Goal: Information Seeking & Learning: Check status

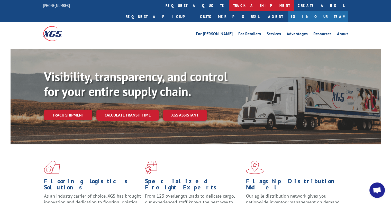
click at [229, 11] on link "track a shipment" at bounding box center [261, 5] width 65 height 11
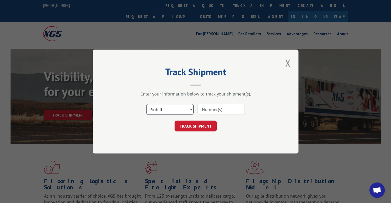
drag, startPoint x: 191, startPoint y: 110, endPoint x: 188, endPoint y: 114, distance: 5.5
click at [191, 110] on select "Select category... Probill BOL PO" at bounding box center [169, 109] width 47 height 11
click at [146, 104] on select "Select category... Probill BOL PO" at bounding box center [169, 109] width 47 height 11
click at [173, 111] on select "Select category... Probill BOL PO" at bounding box center [169, 109] width 47 height 11
select select "po"
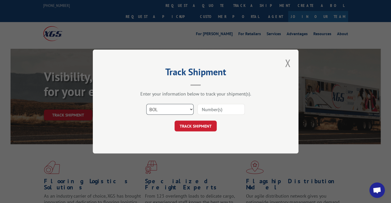
click at [146, 104] on select "Select category... Probill BOL PO" at bounding box center [169, 109] width 47 height 11
click at [210, 110] on input at bounding box center [221, 109] width 47 height 11
paste input "293936415"
type input "293936415"
click at [194, 128] on button "TRACK SHIPMENT" at bounding box center [196, 126] width 42 height 11
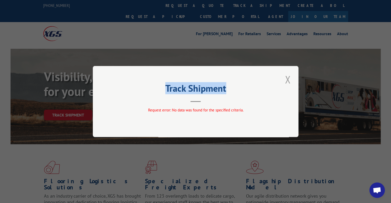
click at [284, 76] on div "Track Shipment Request error: No data was found for the specified criteria." at bounding box center [196, 101] width 206 height 71
click at [286, 77] on button "Close modal" at bounding box center [287, 80] width 9 height 14
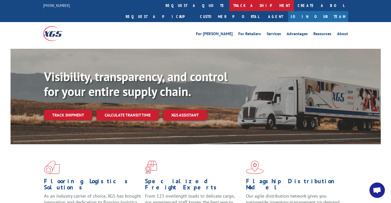
click at [229, 6] on link "track a shipment" at bounding box center [261, 5] width 65 height 11
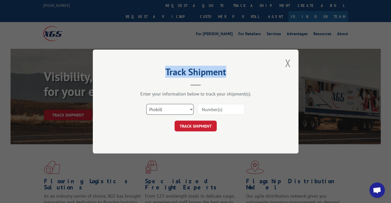
click at [172, 104] on select "Select category... Probill BOL PO" at bounding box center [169, 109] width 47 height 11
select select "po"
click at [146, 104] on select "Select category... Probill BOL PO" at bounding box center [169, 109] width 47 height 11
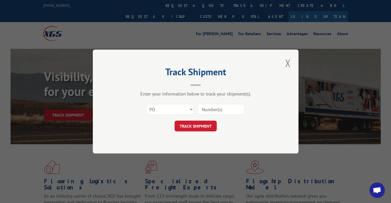
drag, startPoint x: 214, startPoint y: 112, endPoint x: 210, endPoint y: 117, distance: 6.2
click at [214, 112] on input at bounding box center [221, 109] width 47 height 11
paste input "293901822"
type input "293901822"
click at [205, 125] on button "TRACK SHIPMENT" at bounding box center [196, 126] width 42 height 11
